Goal: Task Accomplishment & Management: Complete application form

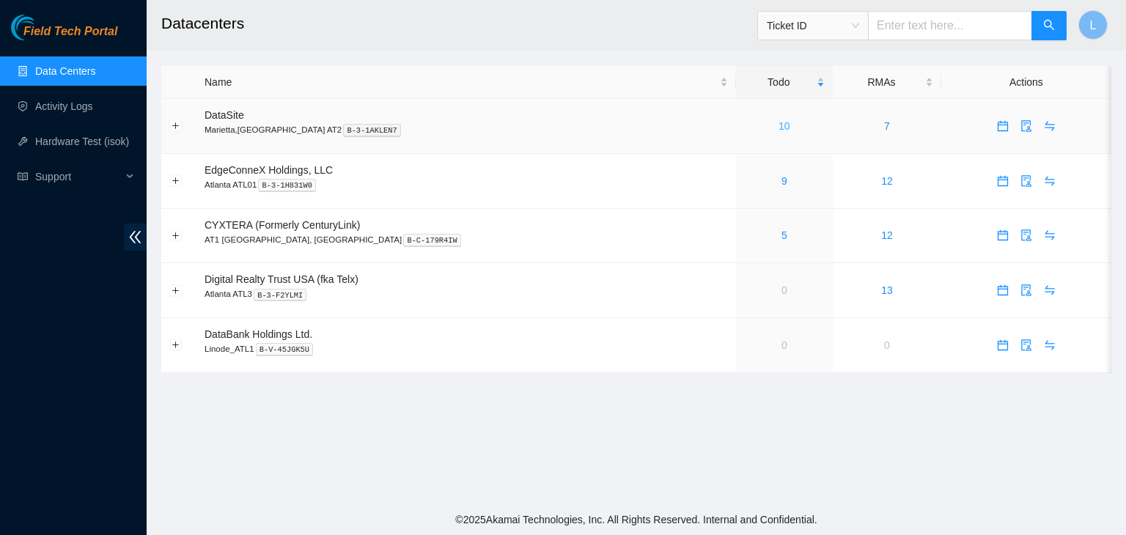
click at [779, 124] on link "10" at bounding box center [785, 126] width 12 height 12
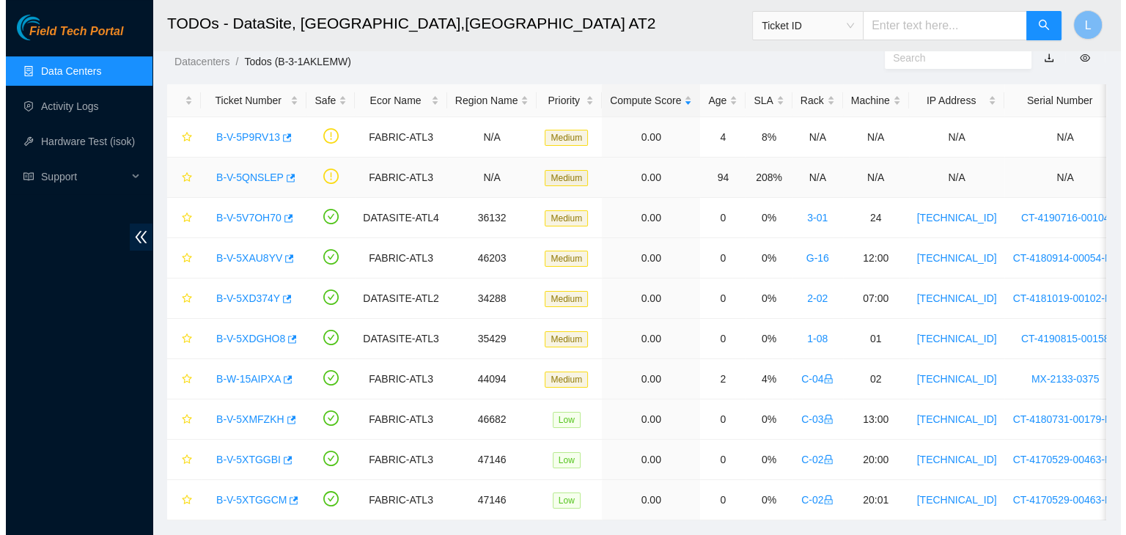
scroll to position [73, 0]
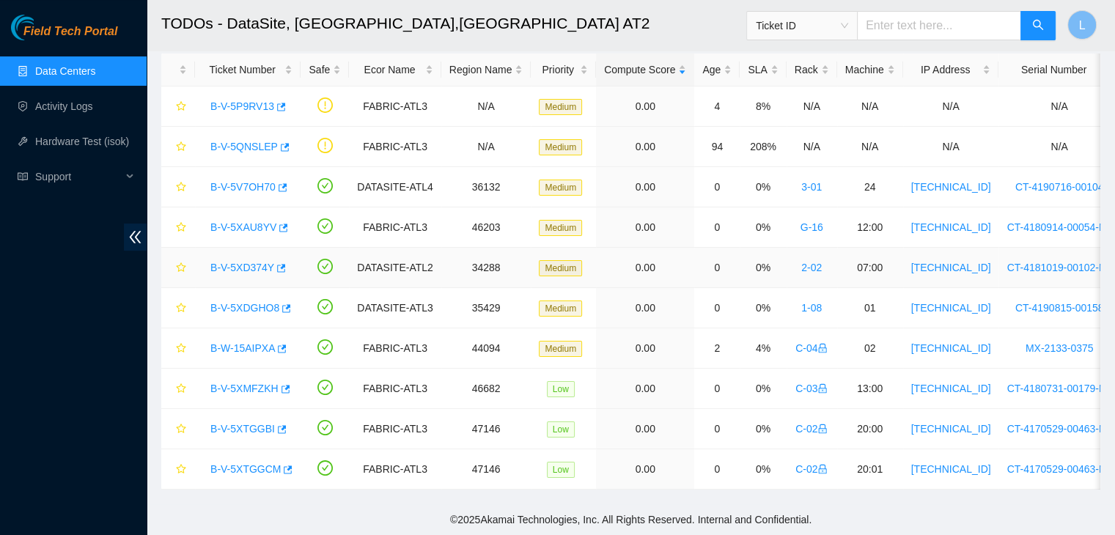
click at [248, 265] on link "B-V-5XD374Y" at bounding box center [242, 268] width 64 height 12
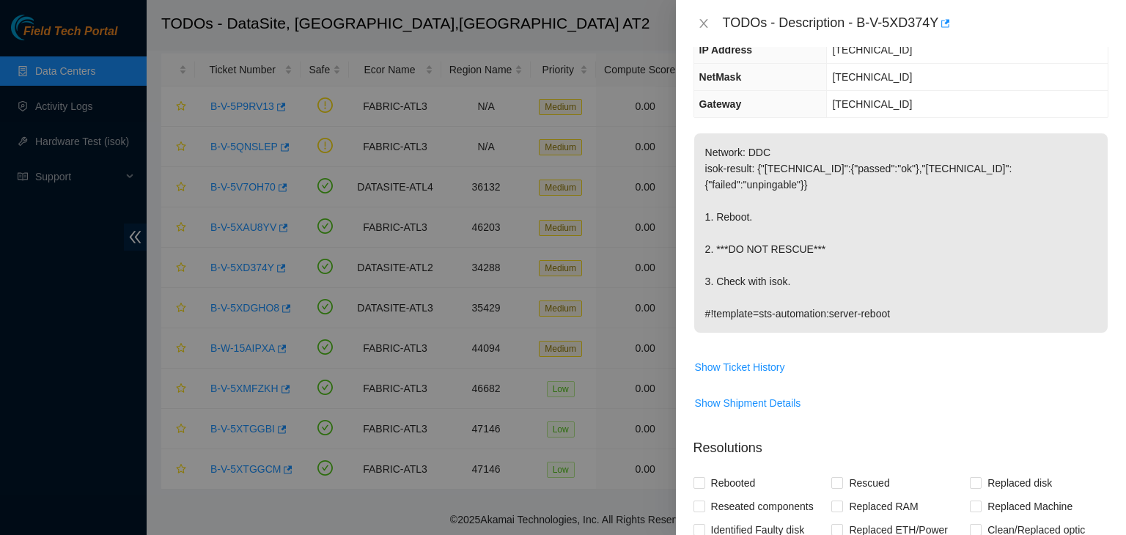
scroll to position [147, 0]
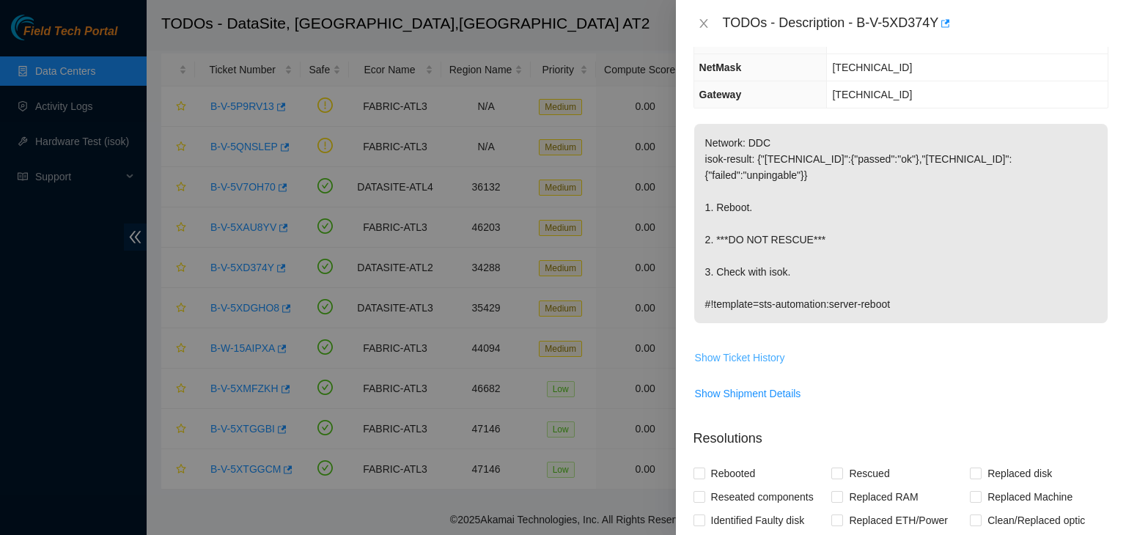
click at [740, 350] on span "Show Ticket History" at bounding box center [740, 358] width 90 height 16
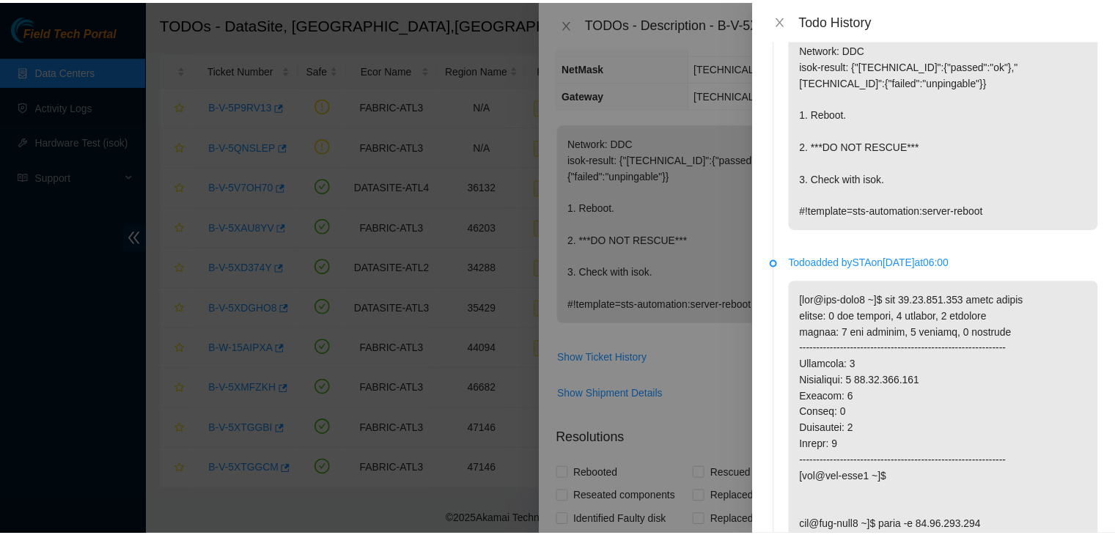
scroll to position [0, 0]
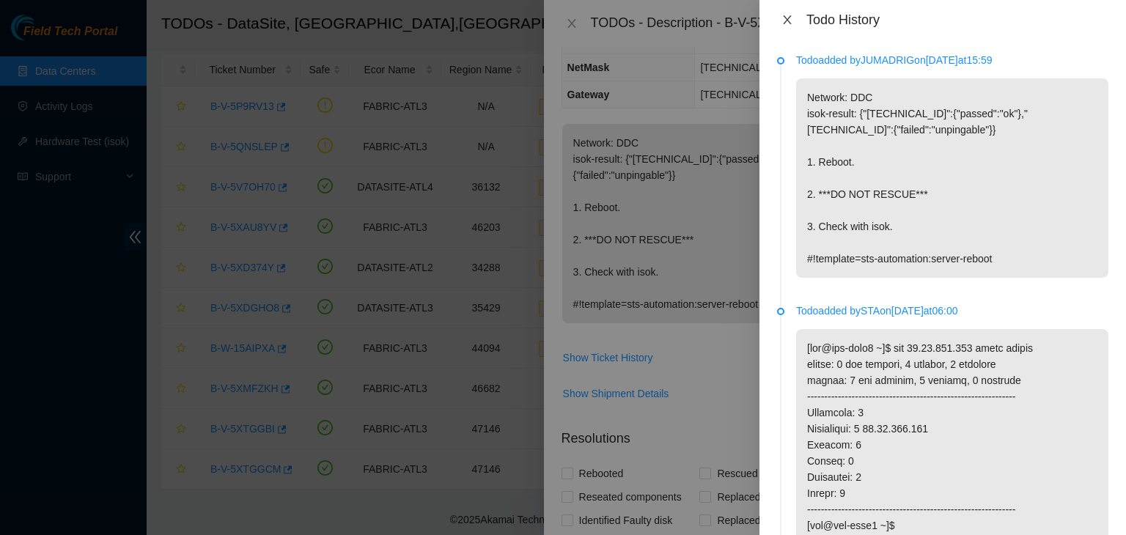
click at [789, 19] on icon "close" at bounding box center [787, 20] width 12 height 12
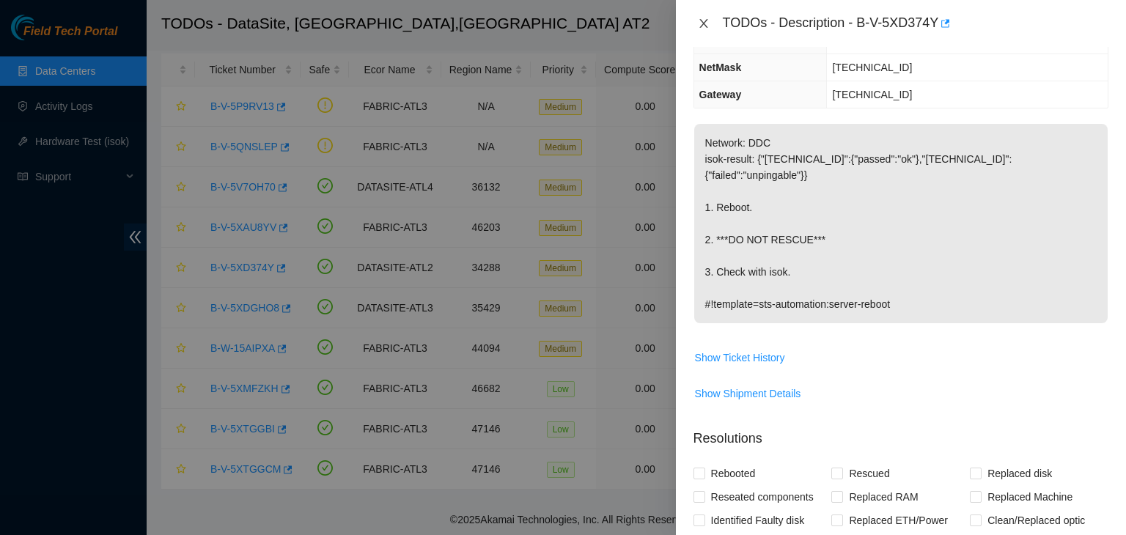
click at [701, 24] on icon "close" at bounding box center [704, 24] width 12 height 12
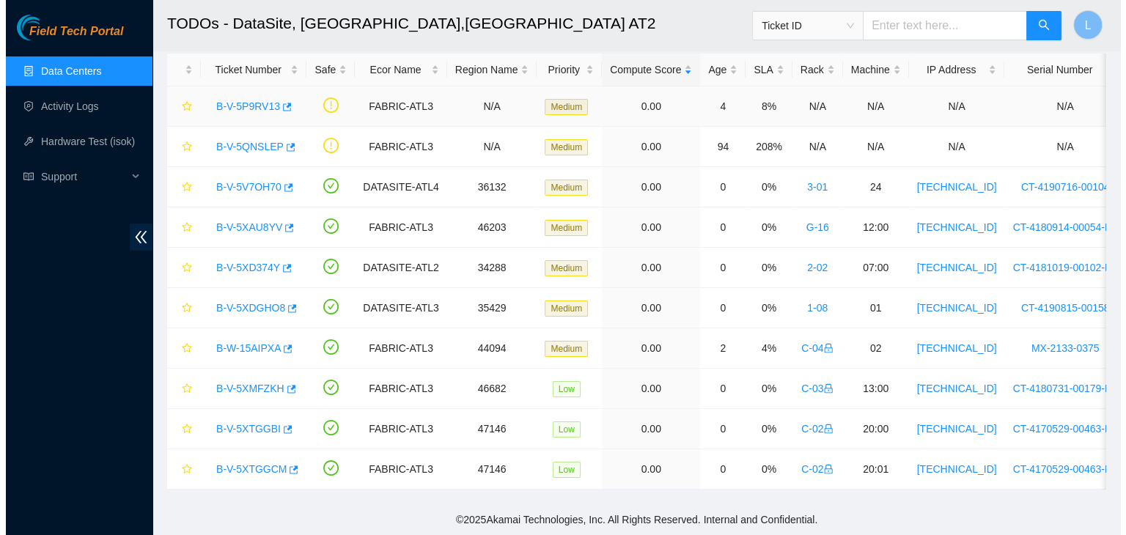
scroll to position [194, 0]
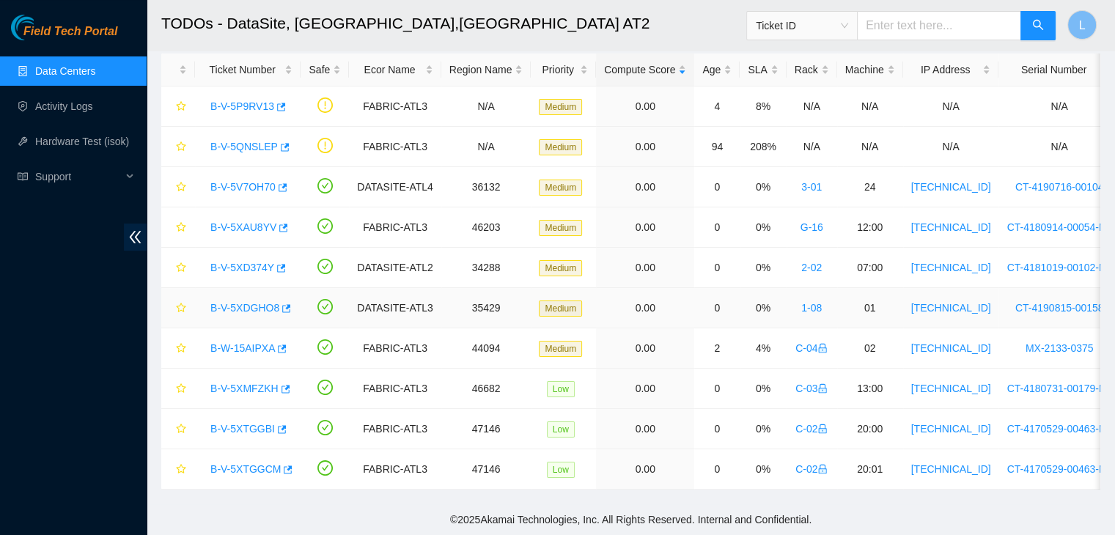
click at [243, 303] on link "B-V-5XDGHO8" at bounding box center [244, 308] width 69 height 12
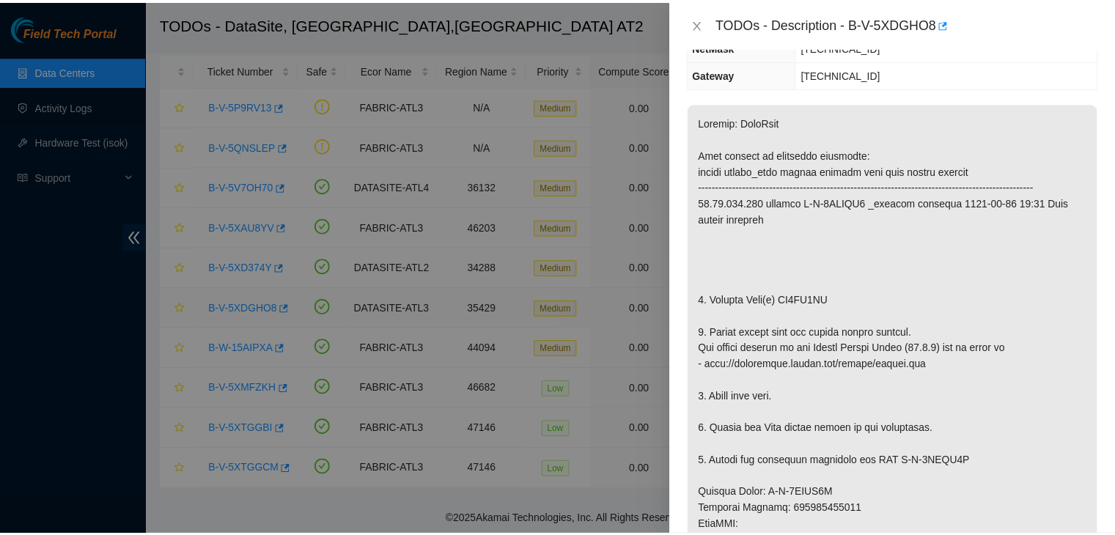
scroll to position [147, 0]
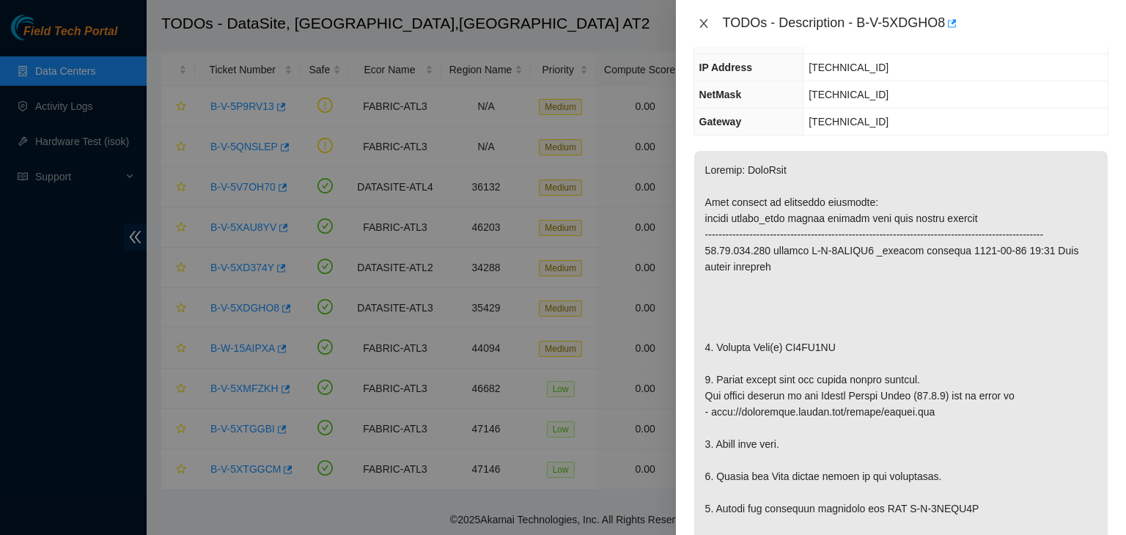
click at [704, 23] on icon "close" at bounding box center [703, 23] width 8 height 9
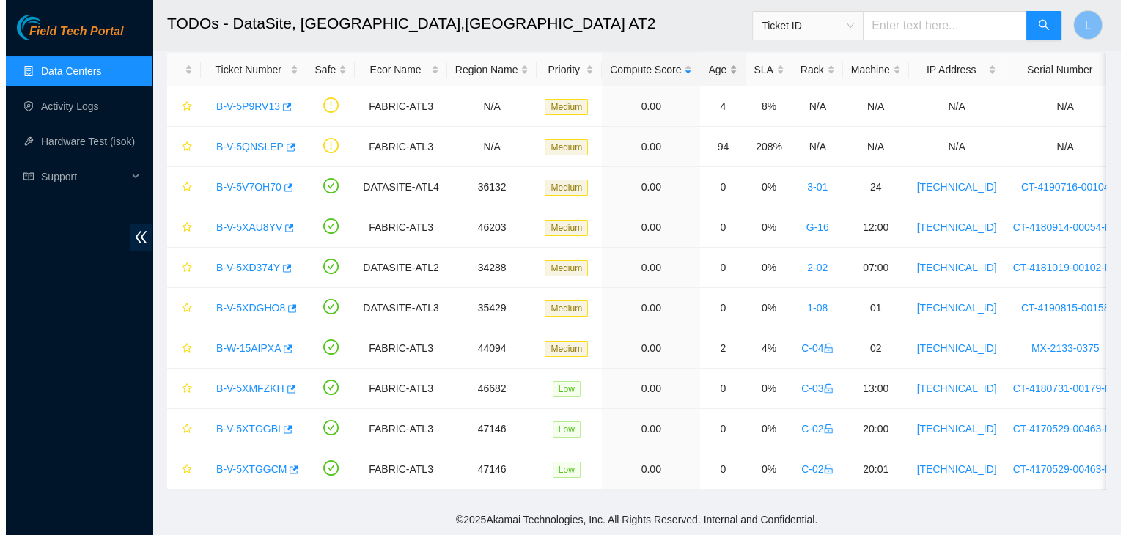
scroll to position [194, 0]
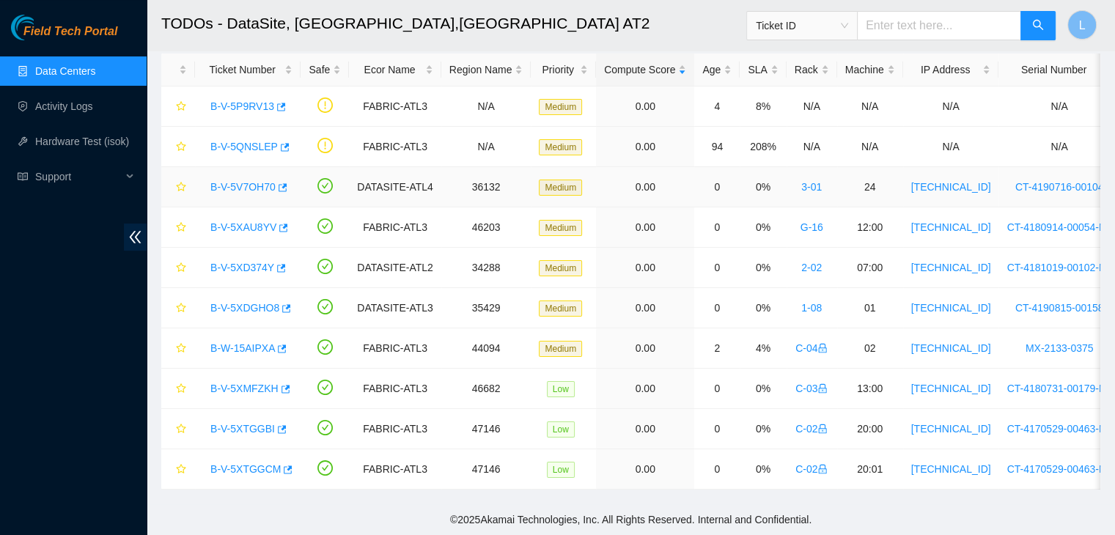
click at [258, 185] on link "B-V-5V7OH70" at bounding box center [242, 187] width 65 height 12
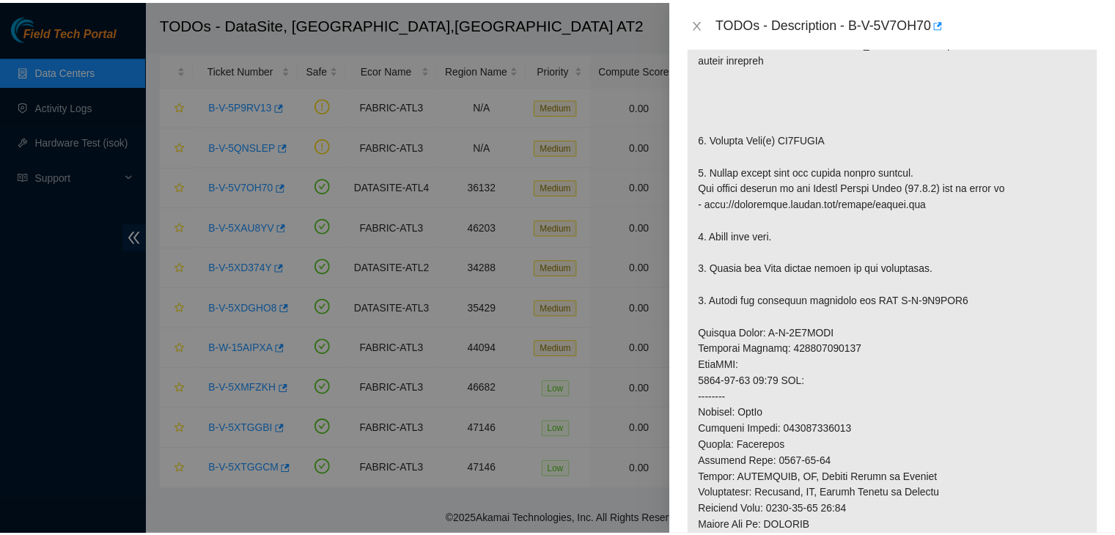
scroll to position [147, 0]
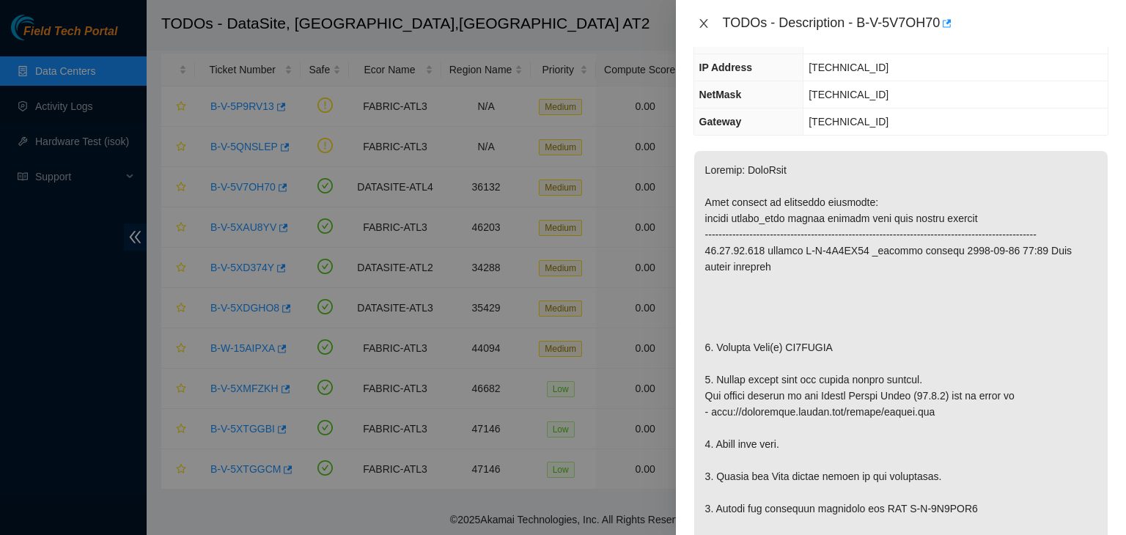
click at [698, 23] on icon "close" at bounding box center [704, 24] width 12 height 12
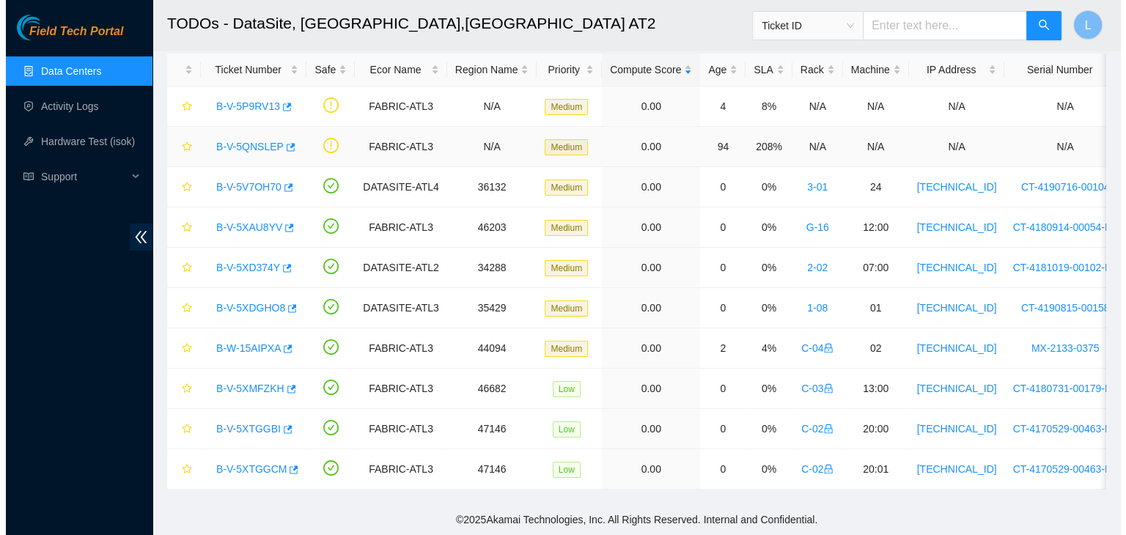
scroll to position [194, 0]
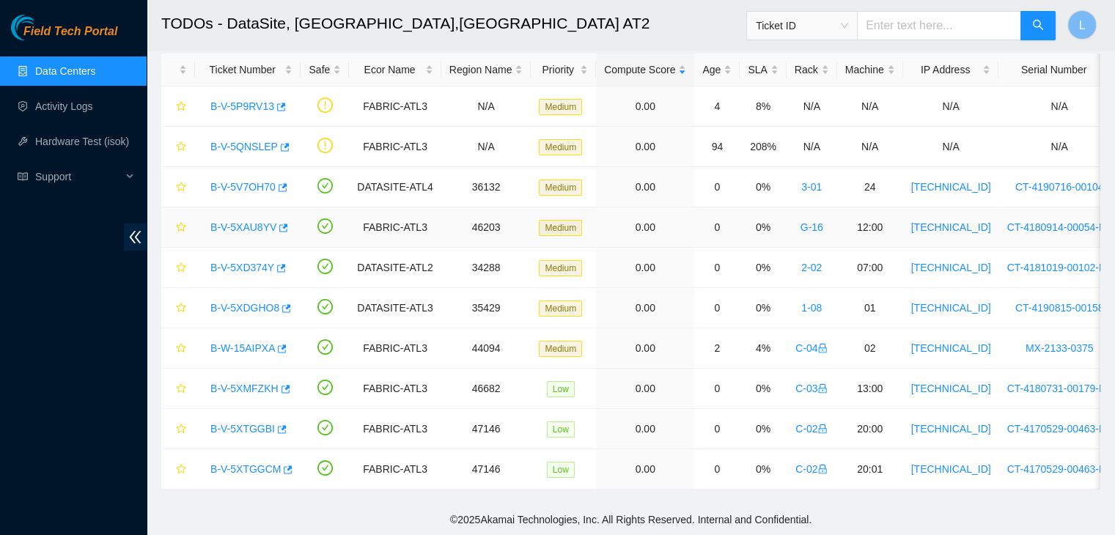
click at [253, 224] on link "B-V-5XAU8YV" at bounding box center [243, 227] width 66 height 12
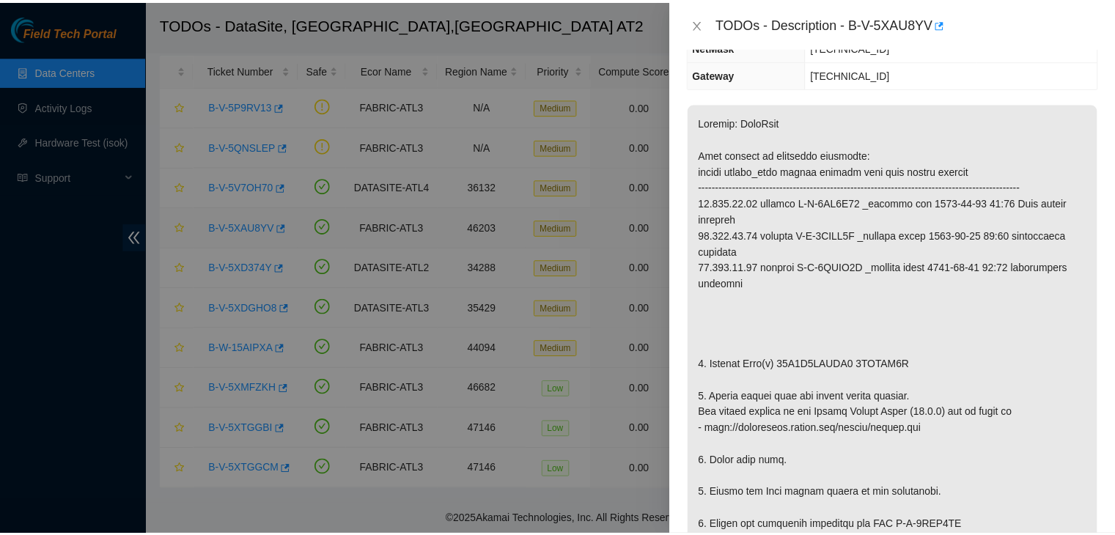
scroll to position [147, 0]
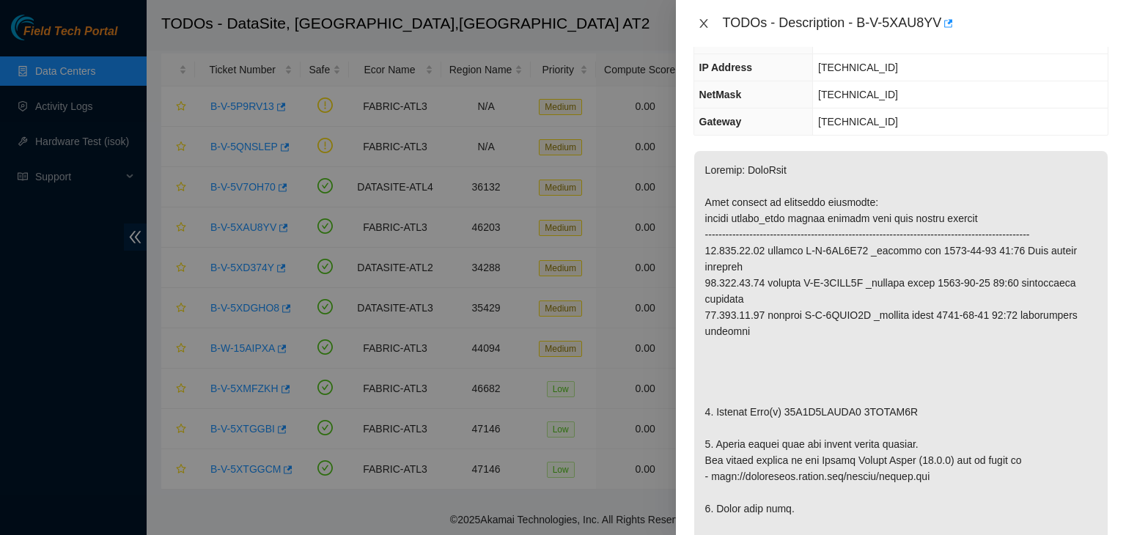
click at [707, 30] on button "Close" at bounding box center [703, 24] width 21 height 14
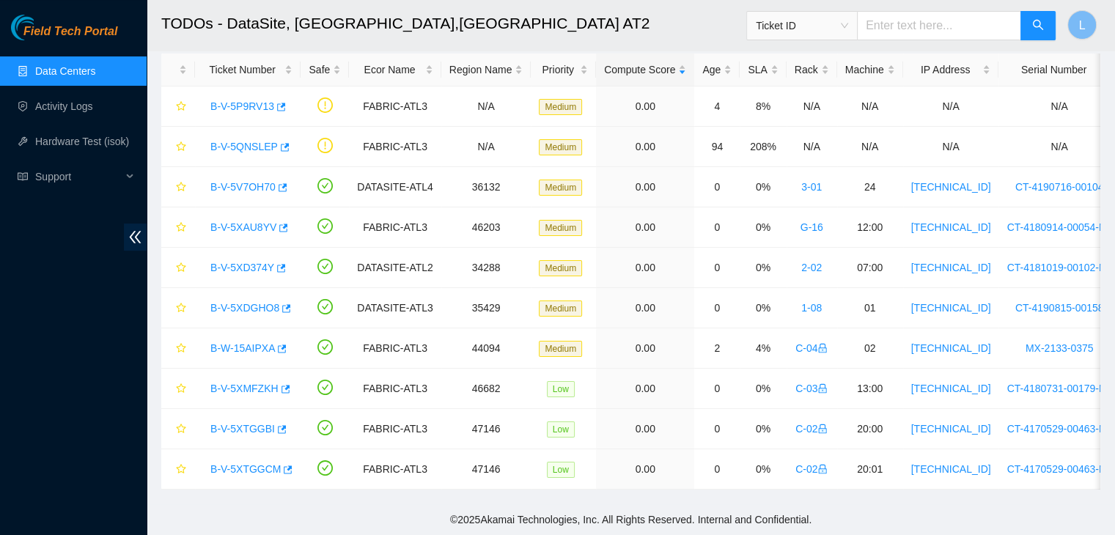
scroll to position [194, 0]
click at [67, 111] on link "Activity Logs" at bounding box center [64, 106] width 58 height 12
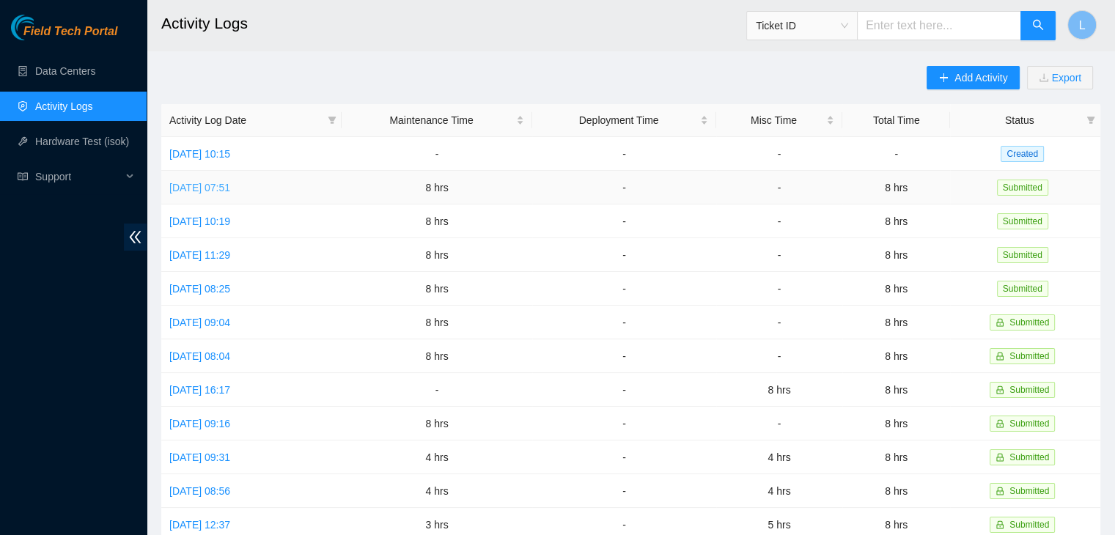
click at [226, 185] on link "[DATE] 07:51" at bounding box center [199, 188] width 61 height 12
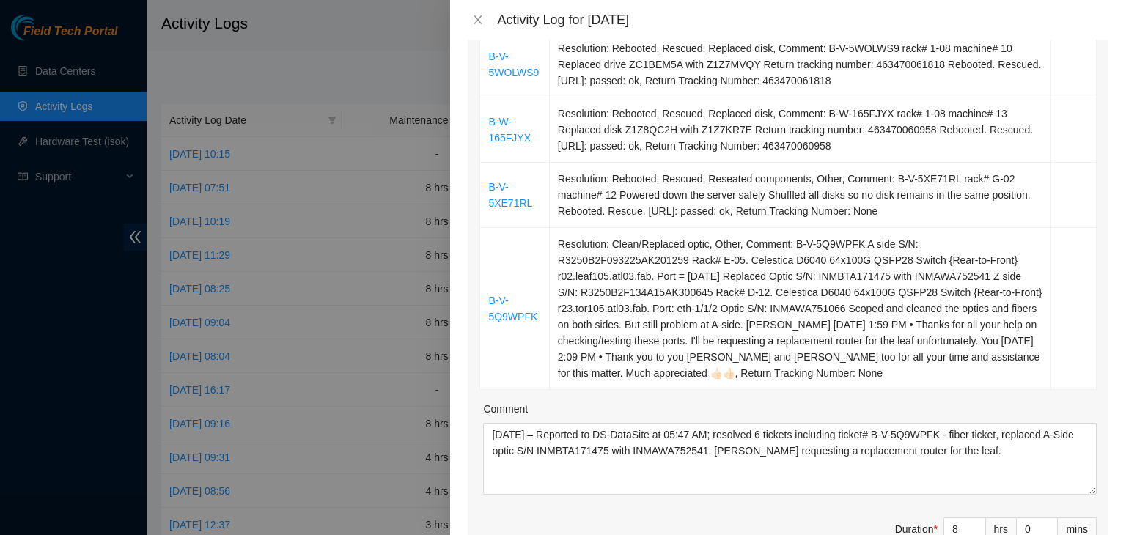
scroll to position [586, 0]
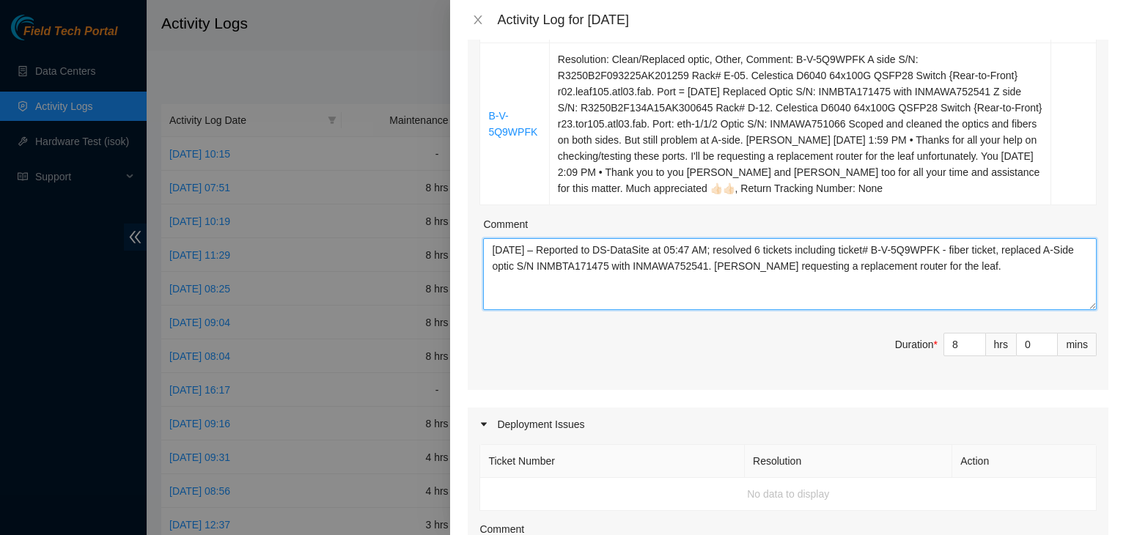
click at [627, 291] on textarea "[DATE] – Reported to DS-DataSite at 05:47 AM; resolved 6 tickets including tick…" at bounding box center [790, 274] width 614 height 72
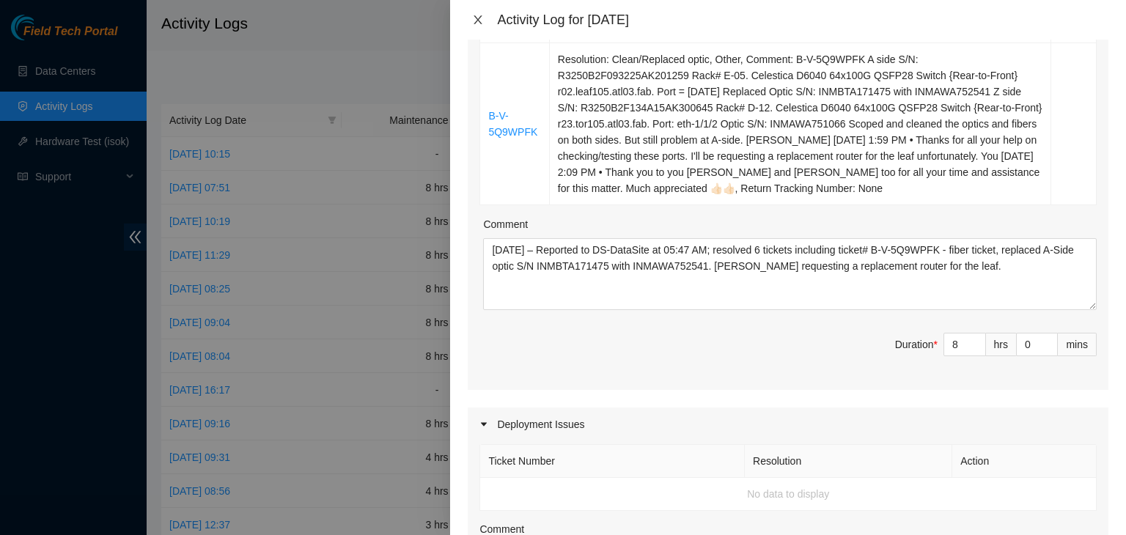
click at [479, 23] on icon "close" at bounding box center [478, 20] width 12 height 12
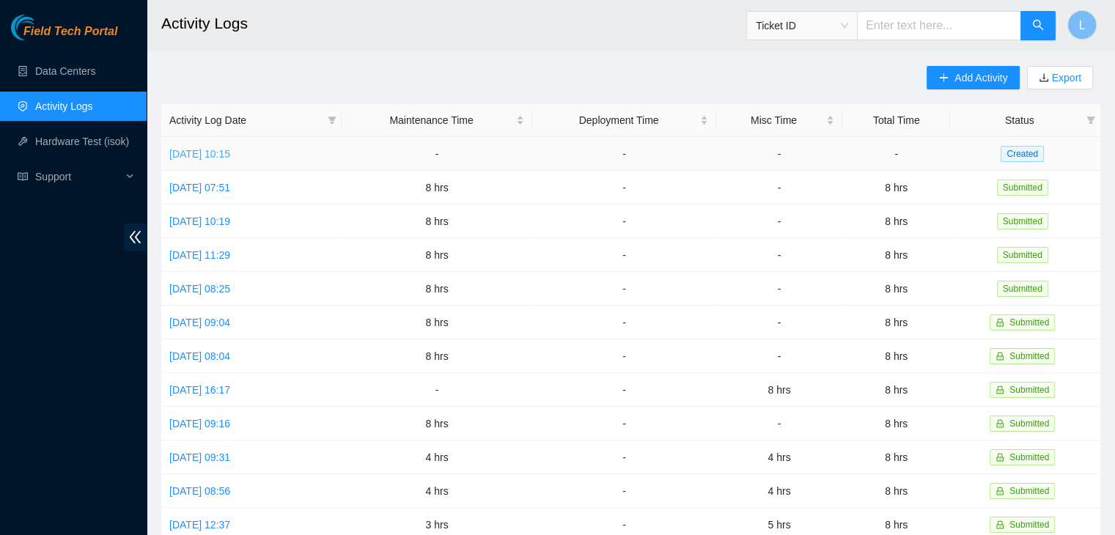
click at [230, 156] on link "[DATE] 10:15" at bounding box center [199, 154] width 61 height 12
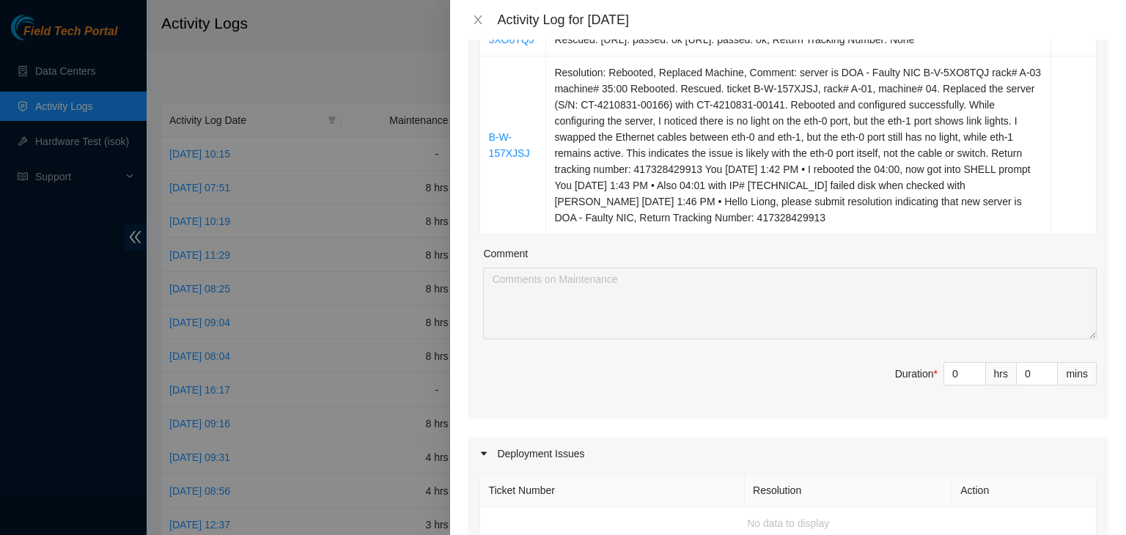
scroll to position [660, 0]
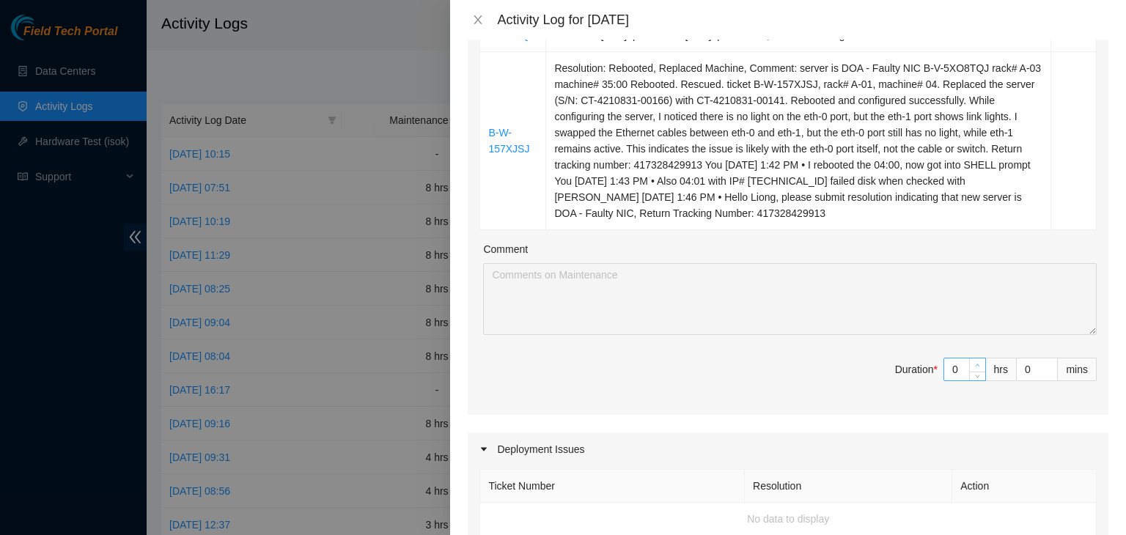
type input "1"
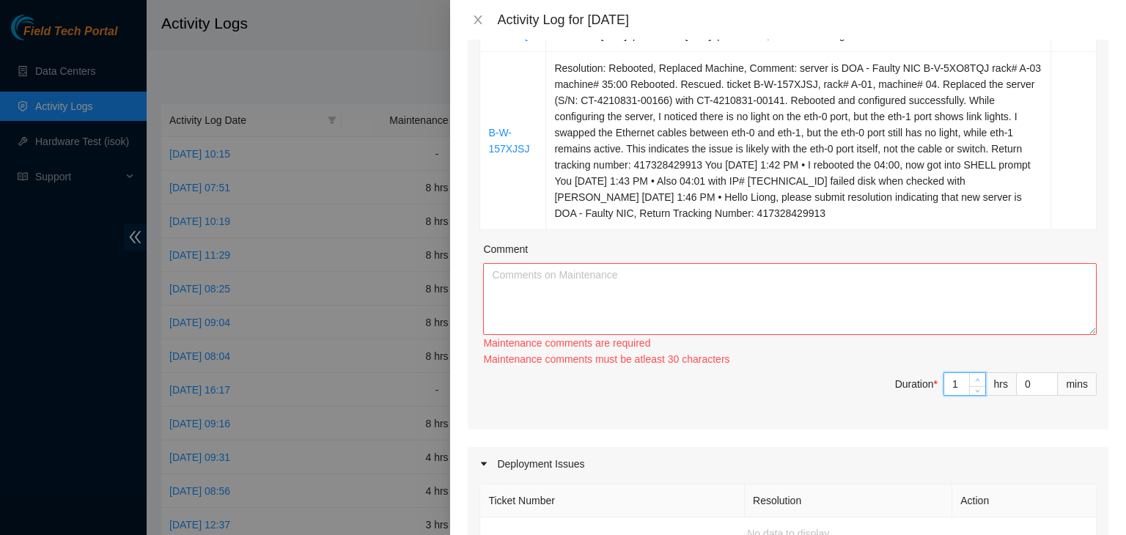
click at [976, 382] on icon "up" at bounding box center [978, 380] width 4 height 3
type input "2"
click at [975, 383] on icon "up" at bounding box center [977, 380] width 5 height 5
type input "3"
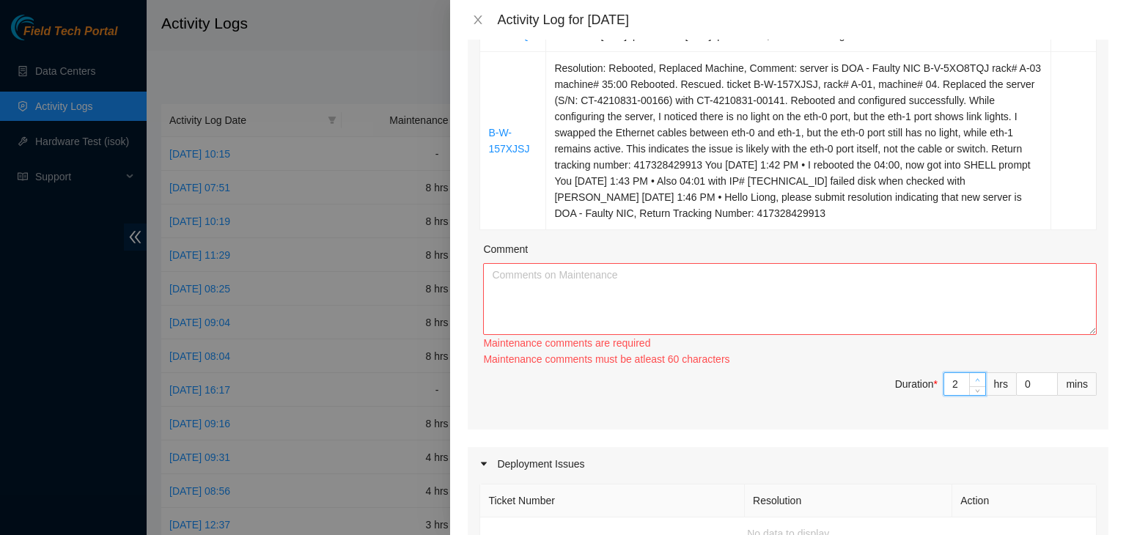
type input "3"
click at [975, 383] on icon "up" at bounding box center [977, 380] width 5 height 5
type input "4"
click at [975, 383] on icon "up" at bounding box center [977, 380] width 5 height 5
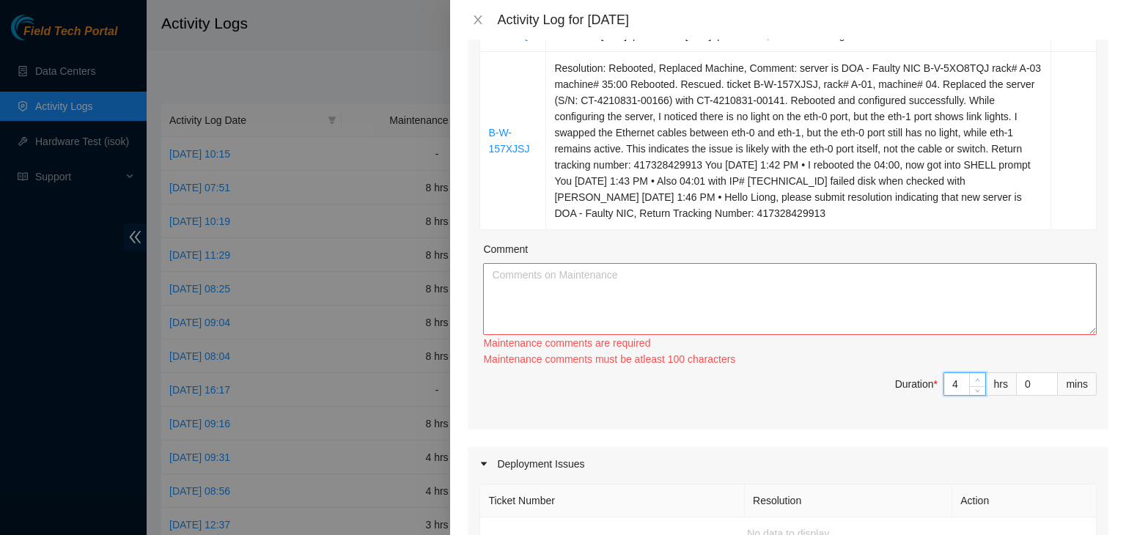
type input "5"
click at [975, 383] on icon "up" at bounding box center [977, 380] width 5 height 5
type input "6"
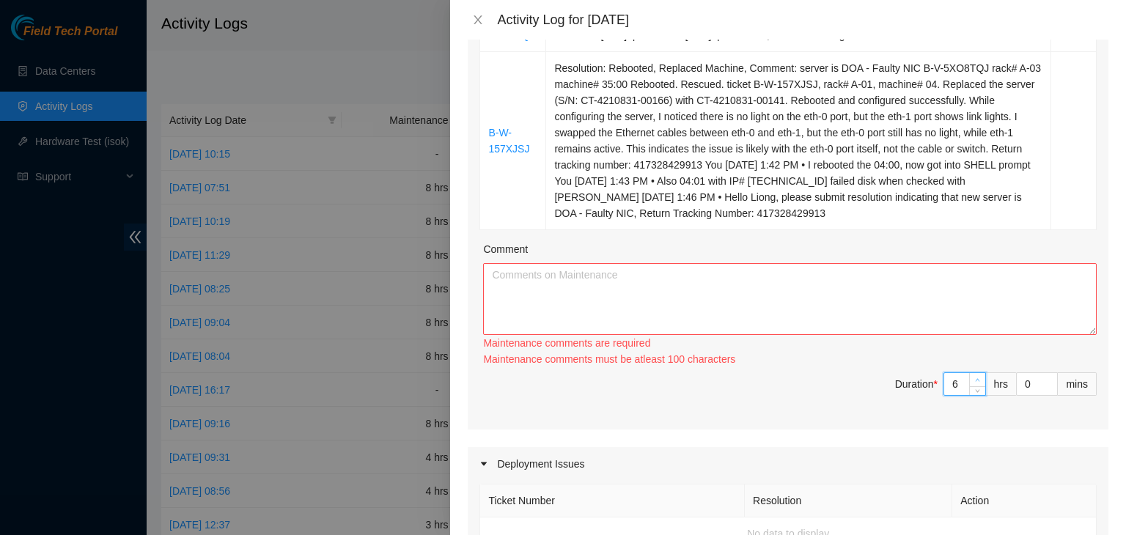
click at [975, 383] on icon "up" at bounding box center [977, 380] width 5 height 5
type input "7"
click at [975, 383] on icon "up" at bounding box center [977, 380] width 5 height 5
type input "8"
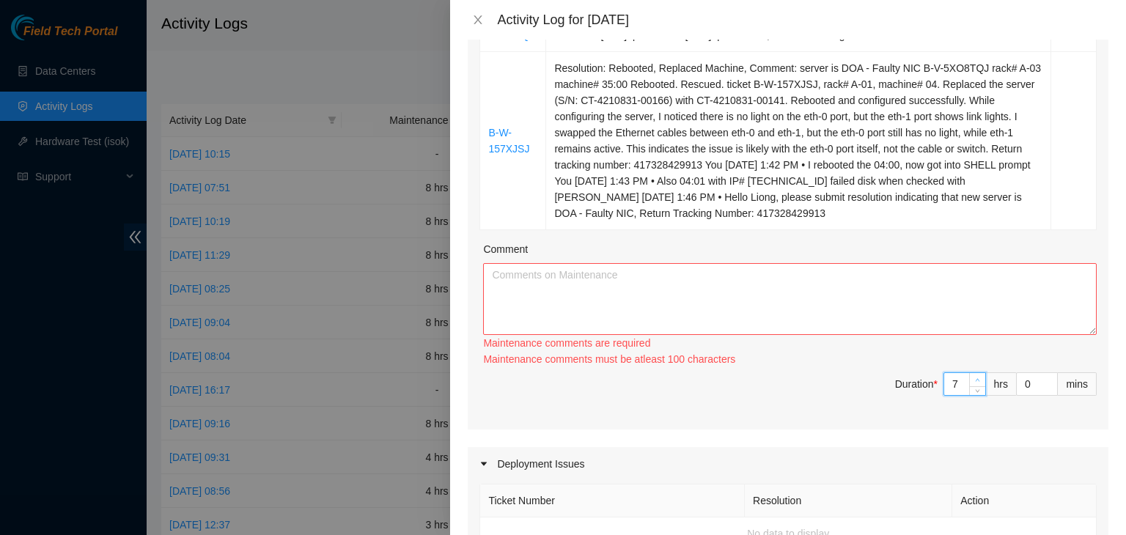
type input "8"
click at [975, 383] on icon "up" at bounding box center [977, 380] width 5 height 5
click at [802, 335] on textarea "Comment" at bounding box center [790, 299] width 614 height 72
type textarea "v"
paste textarea "[DATE] – Reported to DS-DataSite at 05:47 AM; resolved 6 tickets including tick…"
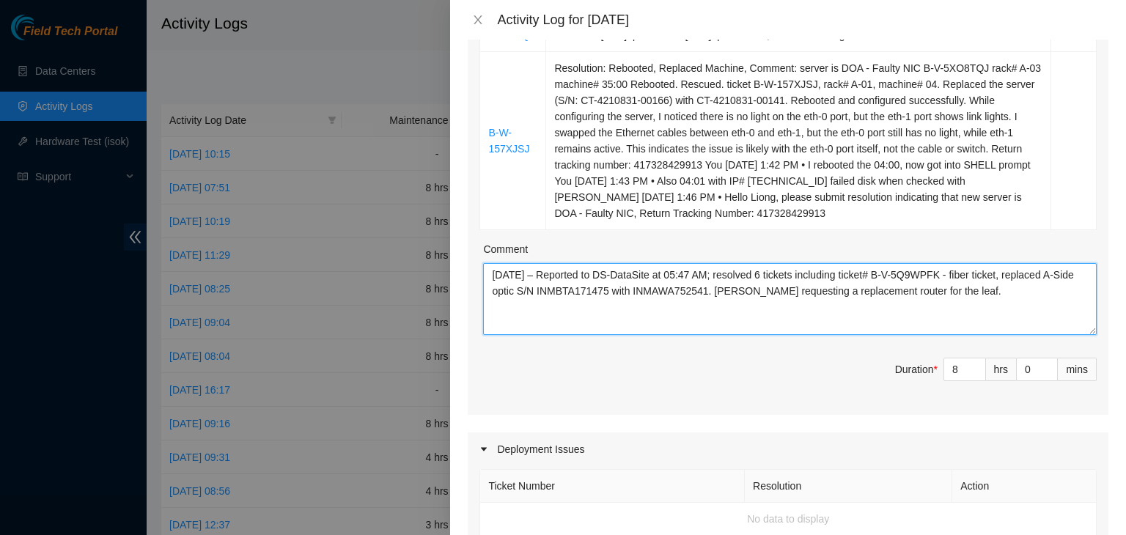
click at [1023, 317] on textarea "[DATE] – Reported to DS-DataSite at 05:47 AM; resolved 6 tickets including tick…" at bounding box center [790, 299] width 614 height 72
paste textarea "Processed incoming and outgoing packages."
click at [515, 307] on textarea "[DATE] – Reported to DS-DataSite at 05:47 AM; resolved 6 tickets including tick…" at bounding box center [790, 299] width 614 height 72
click at [704, 307] on textarea "[DATE] – Reported to DS-DataSite at 05:47 AM; resolved 6 tickets including tick…" at bounding box center [790, 299] width 614 height 72
click at [775, 306] on textarea "[DATE] – Reported to DS-DataSite at 05:58 AM; resolved 6 tickets including tick…" at bounding box center [790, 299] width 614 height 72
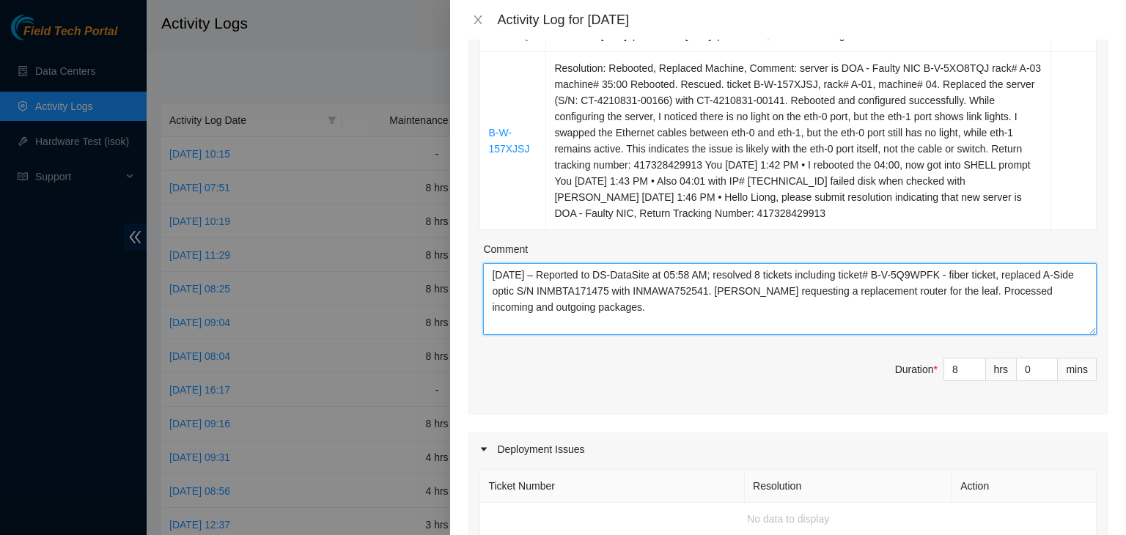
drag, startPoint x: 809, startPoint y: 306, endPoint x: 984, endPoint y: 323, distance: 176.1
click at [984, 323] on textarea "[DATE] – Reported to DS-DataSite at 05:58 AM; resolved 8 tickets including tick…" at bounding box center [790, 299] width 614 height 72
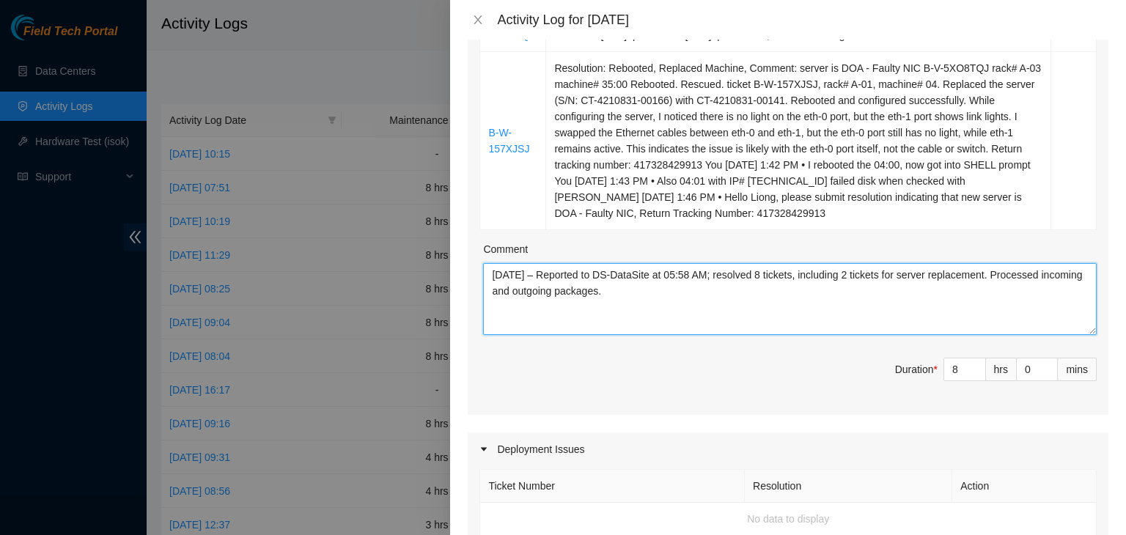
click at [762, 333] on textarea "[DATE] – Reported to DS-DataSite at 05:58 AM; resolved 8 tickets, including 2 t…" at bounding box center [790, 299] width 614 height 72
type textarea "[DATE] – Reported to DS-DataSite at 05:58 AM; resolved 8 tickets, including 2 t…"
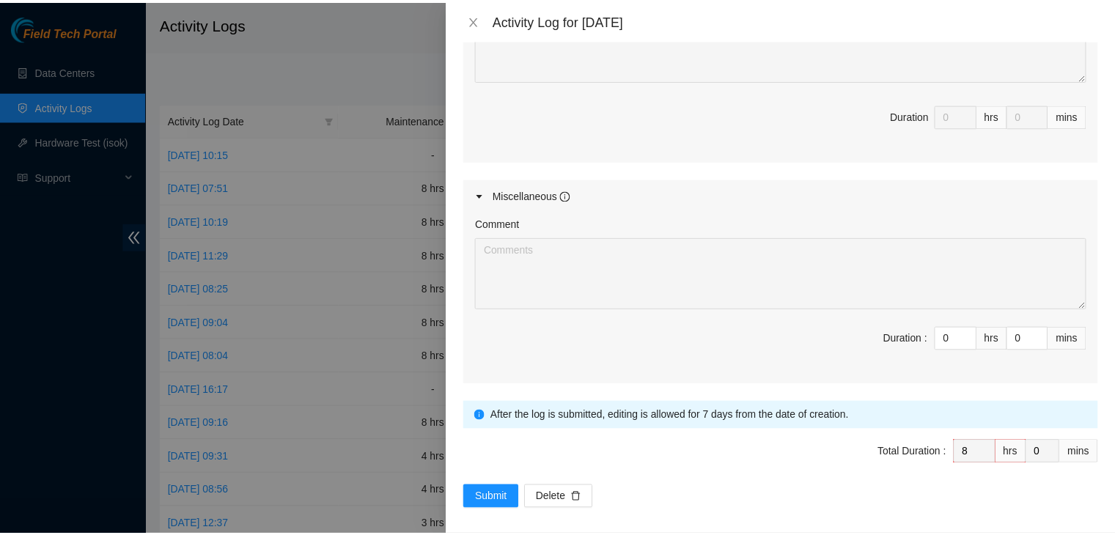
scroll to position [1255, 0]
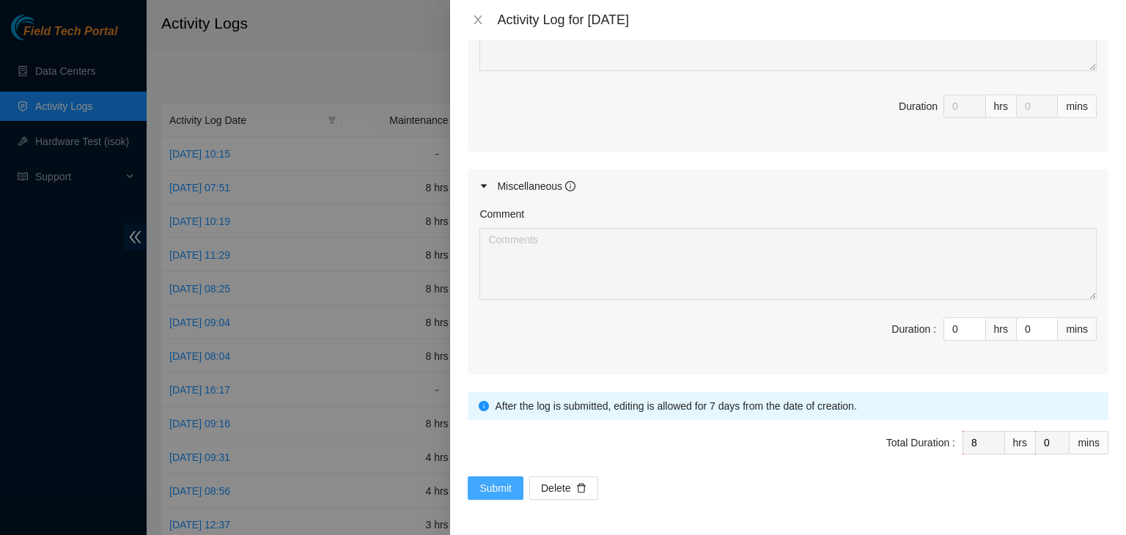
click at [496, 490] on span "Submit" at bounding box center [495, 488] width 32 height 16
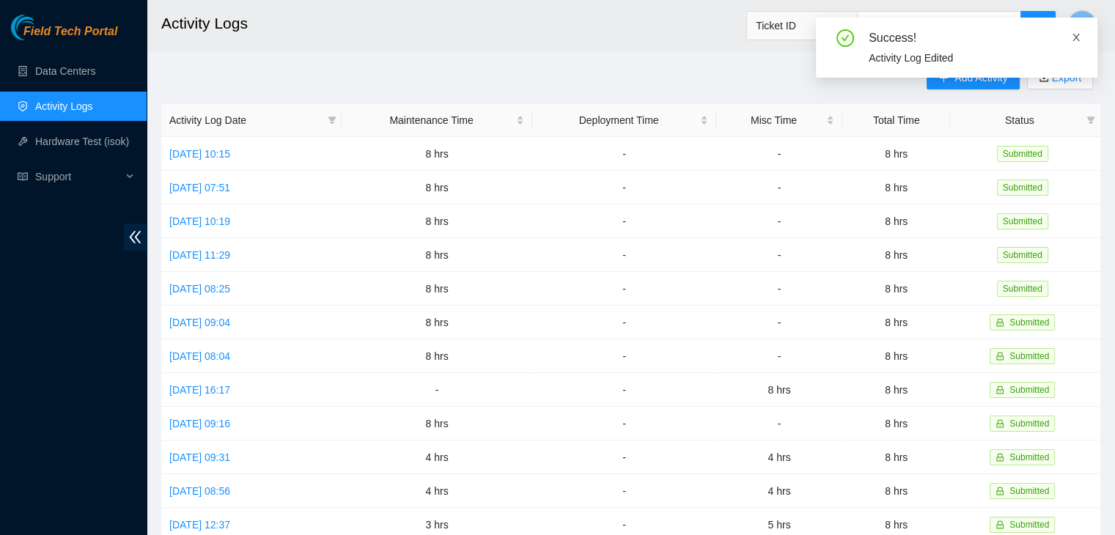
click at [1077, 39] on icon "close" at bounding box center [1075, 37] width 7 height 7
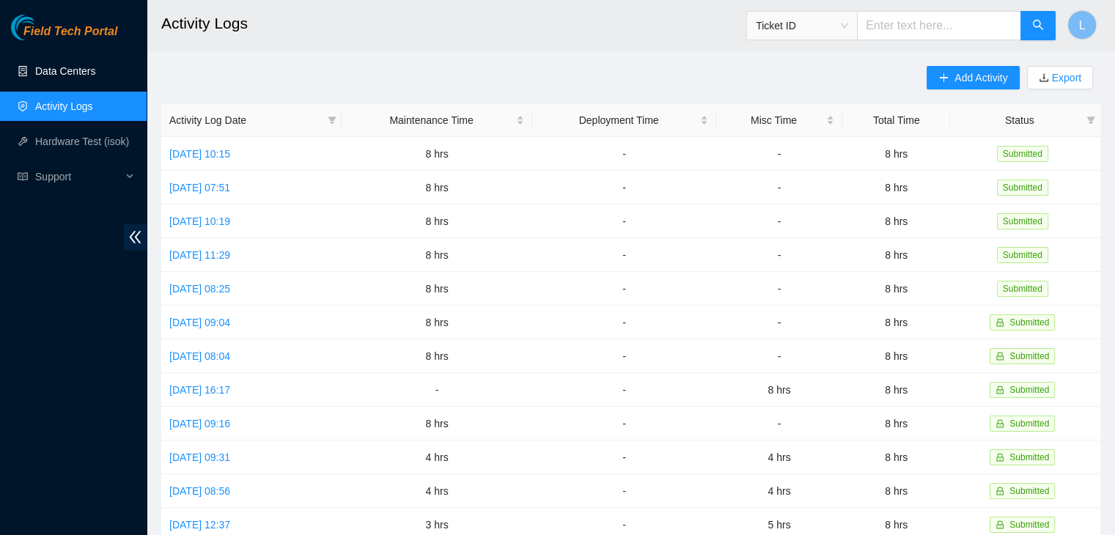
click at [82, 67] on link "Data Centers" at bounding box center [65, 71] width 60 height 12
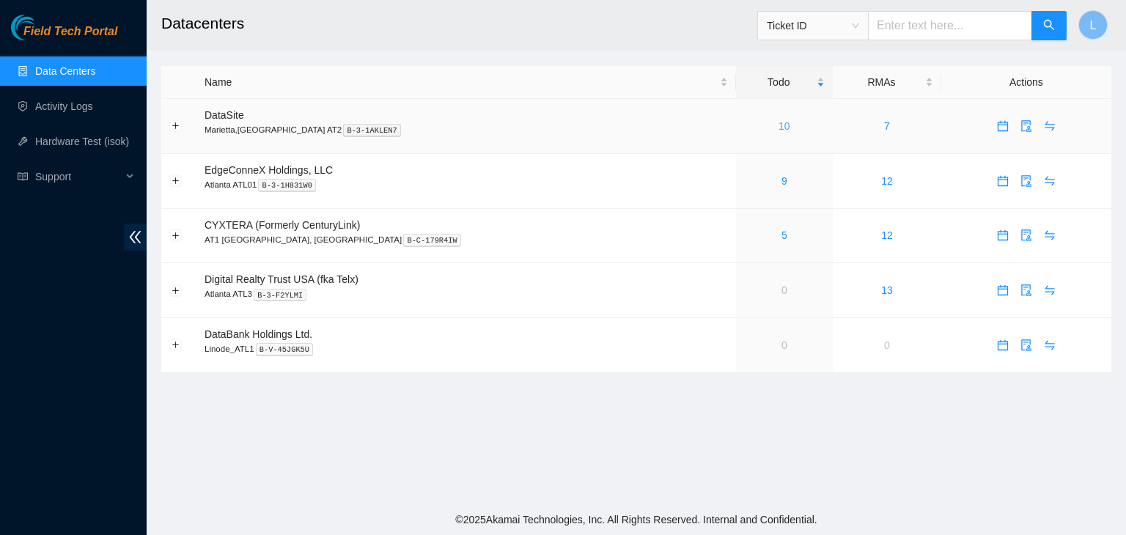
click at [779, 130] on link "10" at bounding box center [785, 126] width 12 height 12
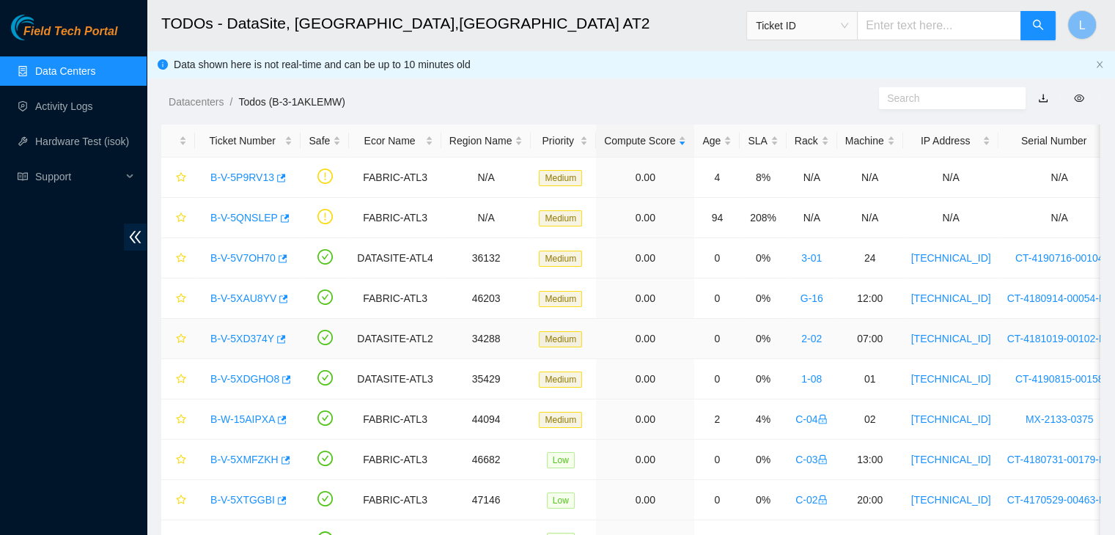
click at [252, 341] on link "B-V-5XD374Y" at bounding box center [242, 339] width 64 height 12
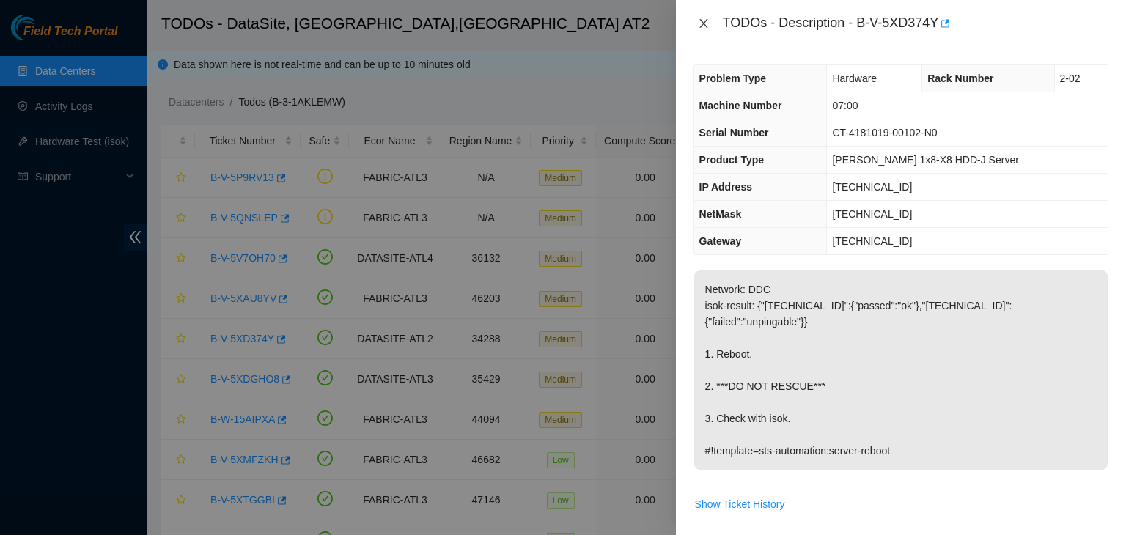
click at [708, 18] on icon "close" at bounding box center [704, 24] width 12 height 12
